Goal: Task Accomplishment & Management: Use online tool/utility

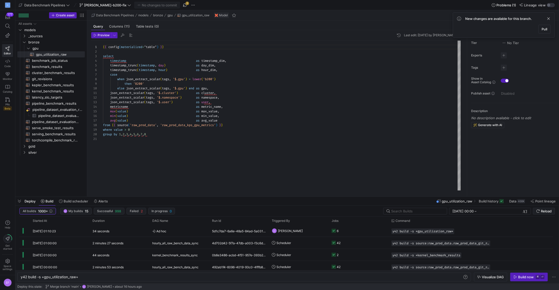
scroll to position [0, 23]
click at [182, 5] on span "button" at bounding box center [185, 5] width 6 height 6
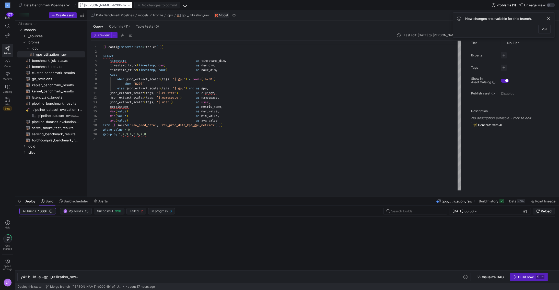
type textarea "{{ config(materialized="table") }} select timestamp as timestamp_dim, timestamp…"
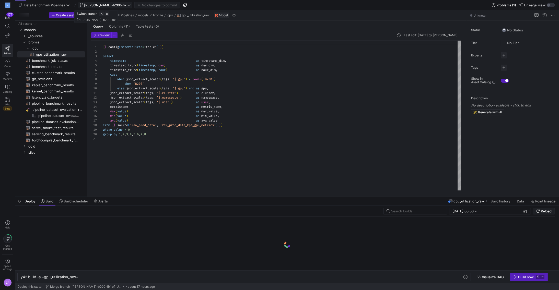
click at [128, 7] on icon at bounding box center [130, 5] width 4 height 4
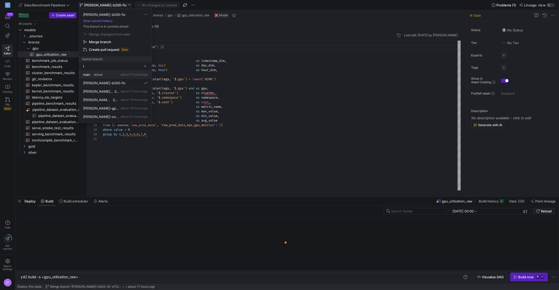
type input "tb"
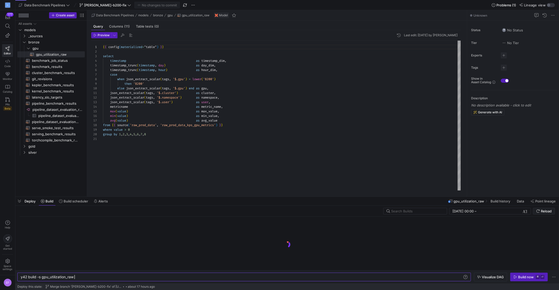
scroll to position [0, 53]
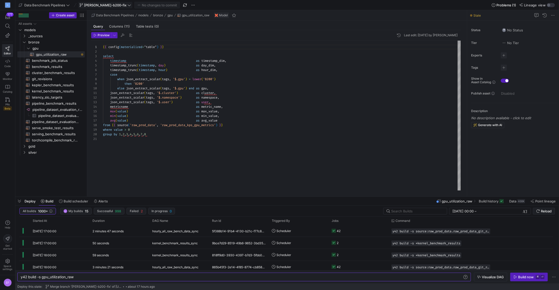
click at [128, 5] on icon at bounding box center [130, 5] width 4 height 4
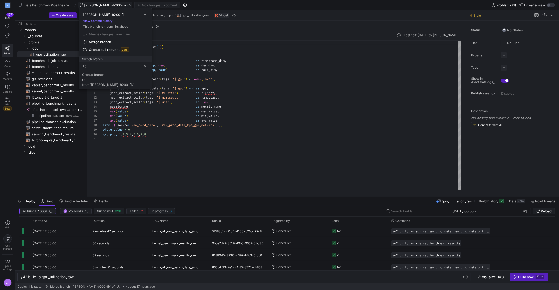
type input "t"
click at [108, 77] on button "main default about 17 hours ago" at bounding box center [115, 75] width 73 height 8
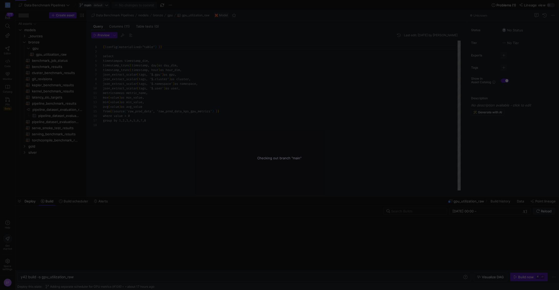
scroll to position [46, 0]
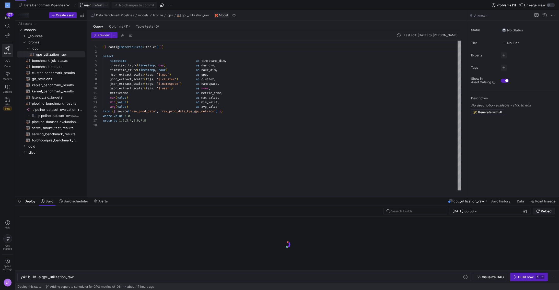
click at [107, 5] on icon at bounding box center [106, 5] width 3 height 2
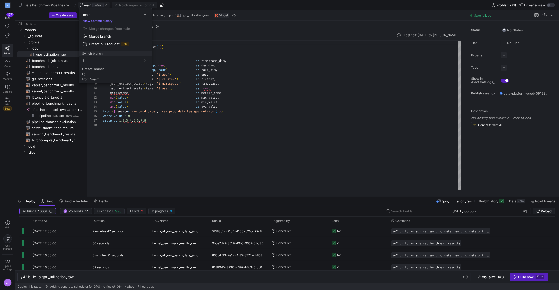
type input "tb"
click at [164, 5] on div at bounding box center [279, 145] width 559 height 290
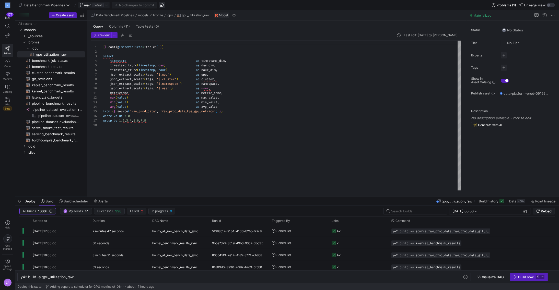
click at [163, 5] on span "button" at bounding box center [162, 5] width 6 height 6
click at [107, 5] on icon at bounding box center [107, 5] width 4 height 4
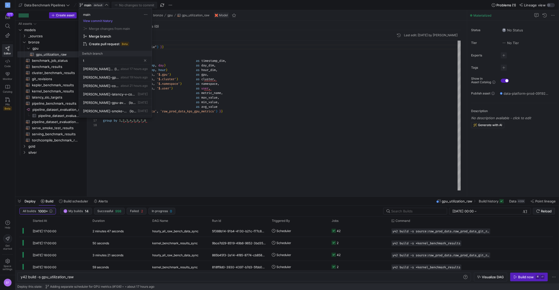
type input "tb"
click at [100, 22] on button "View commit history" at bounding box center [98, 21] width 38 height 4
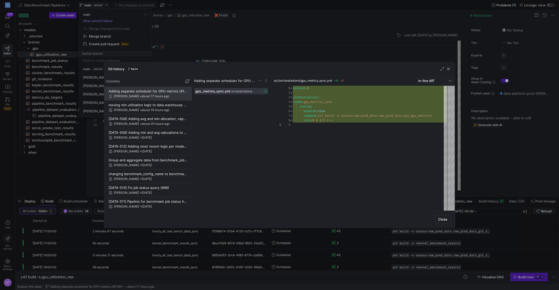
scroll to position [37, 0]
click at [448, 69] on span "button" at bounding box center [448, 68] width 5 height 5
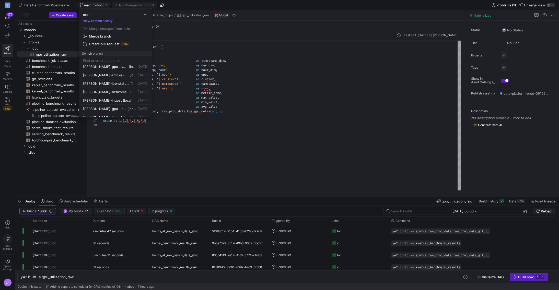
scroll to position [0, 0]
click at [164, 3] on div at bounding box center [279, 145] width 559 height 290
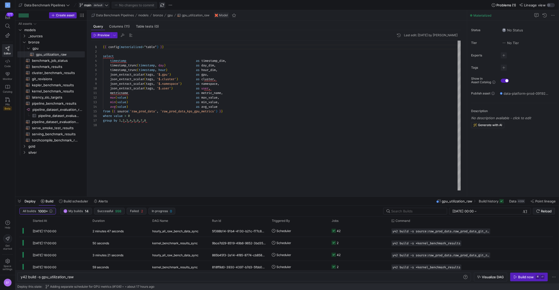
click at [164, 5] on span "button" at bounding box center [162, 5] width 6 height 6
click at [107, 5] on icon at bounding box center [107, 5] width 4 height 4
type input "tb/add-relative-numbers"
click at [164, 4] on div at bounding box center [279, 145] width 559 height 290
click at [162, 4] on span "button" at bounding box center [162, 5] width 6 height 6
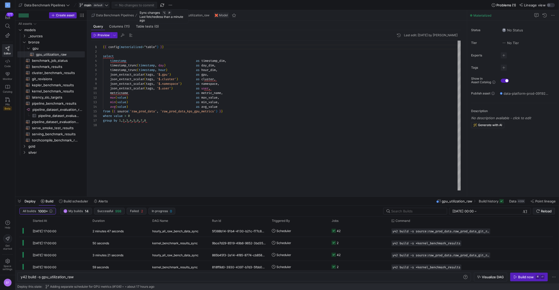
click at [162, 4] on span "button" at bounding box center [162, 5] width 6 height 6
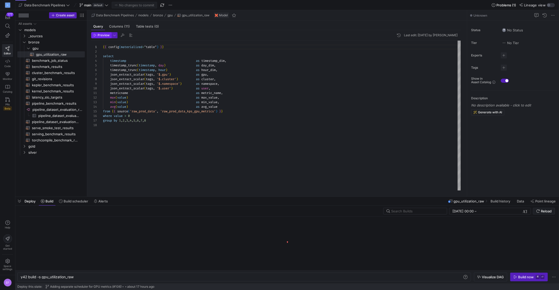
scroll to position [0, 53]
click at [106, 3] on icon at bounding box center [107, 5] width 4 height 4
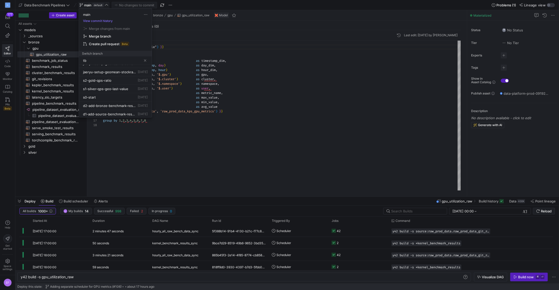
scroll to position [0, 0]
type input "tb"
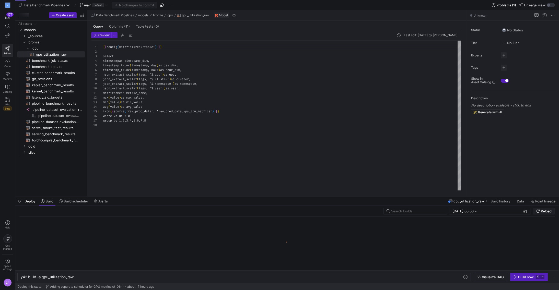
scroll to position [46, 0]
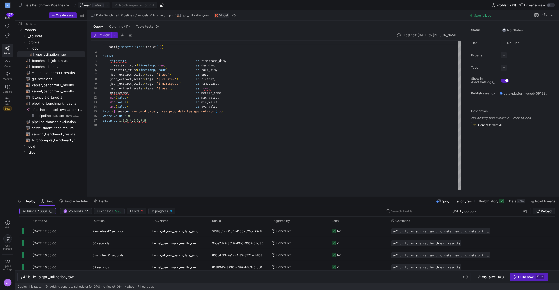
click at [106, 6] on icon at bounding box center [107, 5] width 4 height 4
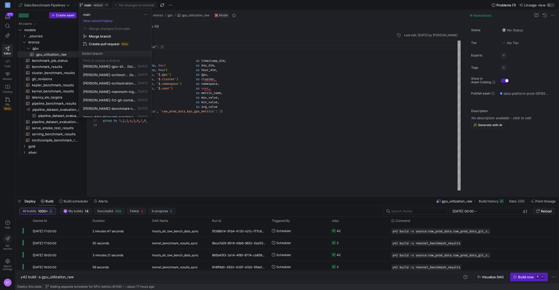
scroll to position [0, 0]
click at [92, 277] on div at bounding box center [279, 145] width 559 height 290
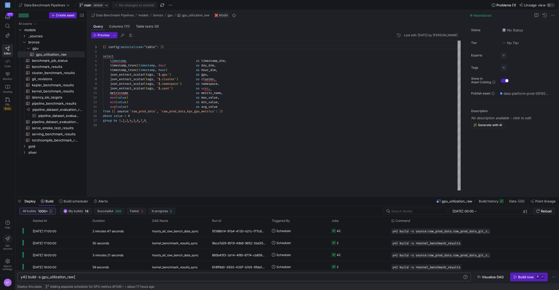
click at [90, 277] on div "y42 build -s gpu_utilization_raw" at bounding box center [242, 277] width 442 height 4
click at [42, 278] on div "y42 build -s serve_smoke_test_results+" at bounding box center [242, 277] width 442 height 4
type textarea "y42 build -s +serve_smoke_test_results+"
